Goal: Navigation & Orientation: Find specific page/section

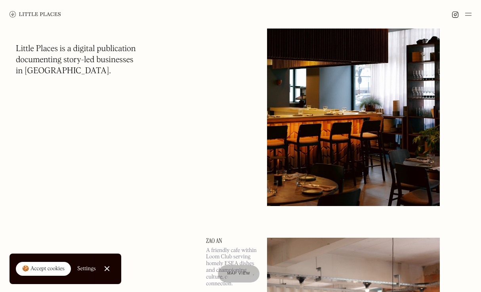
scroll to position [126, 0]
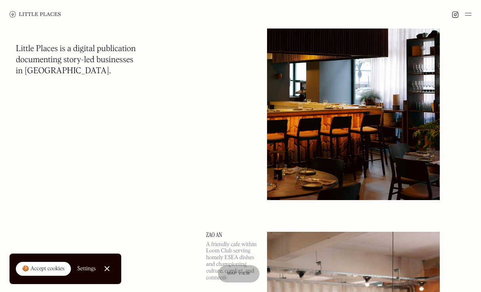
click at [105, 271] on link "Close Cookie Popup" at bounding box center [107, 269] width 16 height 16
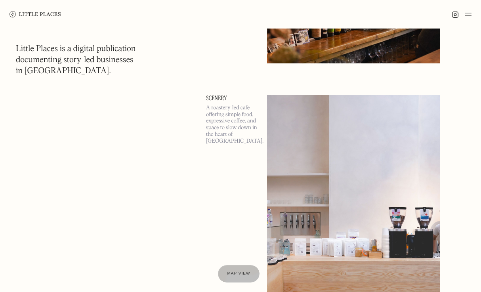
scroll to position [870, 0]
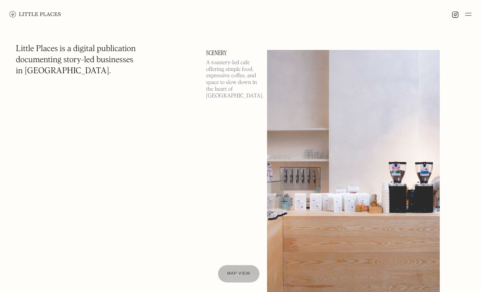
click at [469, 14] on img at bounding box center [468, 15] width 6 height 10
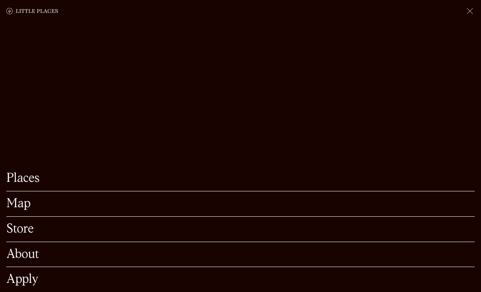
scroll to position [950, 0]
click at [33, 198] on link "Map" at bounding box center [240, 204] width 469 height 12
click at [36, 179] on link "Places" at bounding box center [240, 178] width 469 height 12
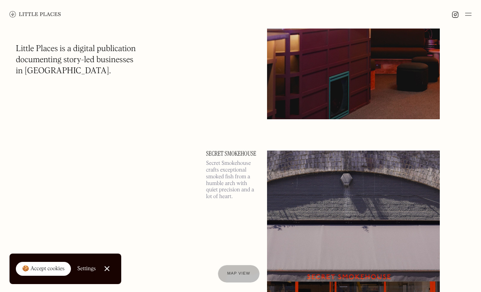
scroll to position [3570, 0]
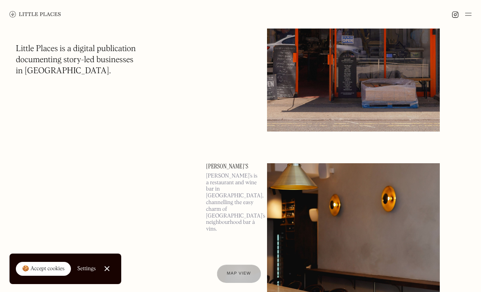
click at [239, 273] on span "Map view" at bounding box center [239, 274] width 24 height 5
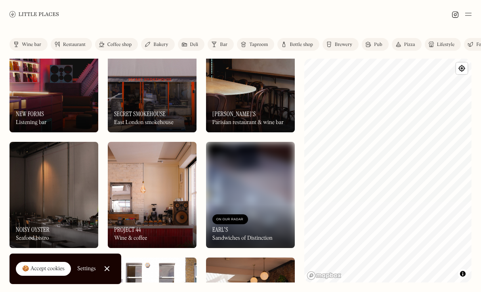
scroll to position [499, 0]
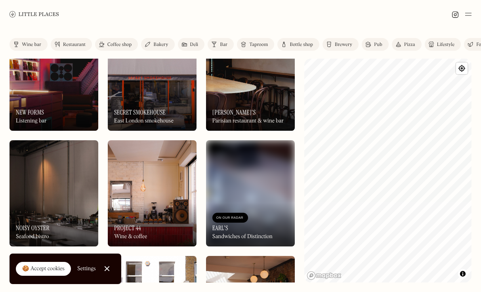
click at [468, 15] on img at bounding box center [468, 15] width 6 height 10
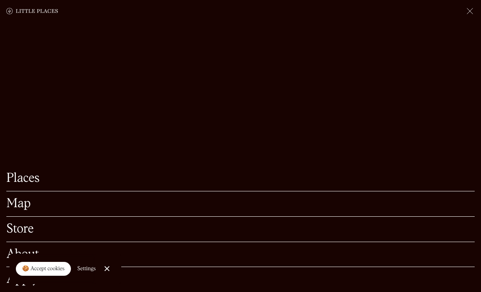
click at [26, 199] on link "Map" at bounding box center [240, 204] width 469 height 12
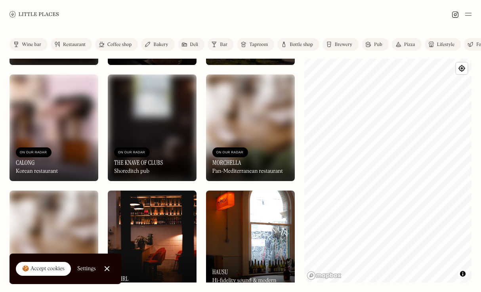
scroll to position [1030, 0]
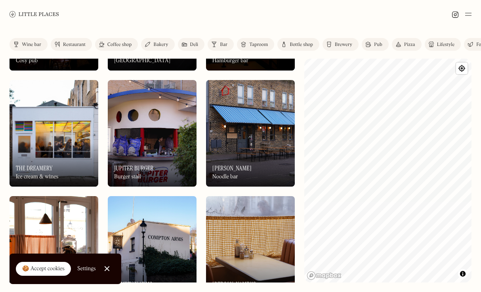
scroll to position [1492, 0]
